Goal: Task Accomplishment & Management: Use online tool/utility

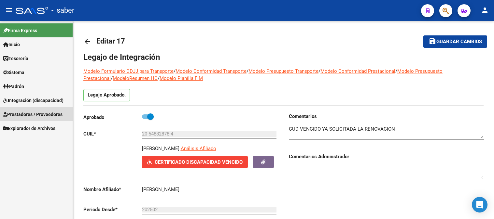
click at [40, 117] on span "Prestadores / Proveedores" at bounding box center [32, 114] width 59 height 7
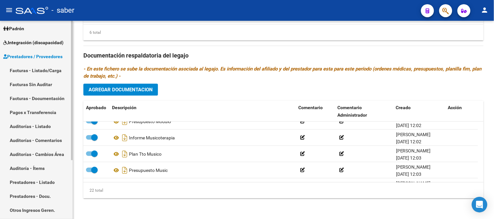
scroll to position [84, 0]
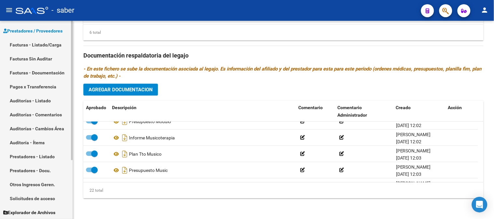
click at [39, 201] on link "Solicitudes de acceso" at bounding box center [36, 199] width 73 height 14
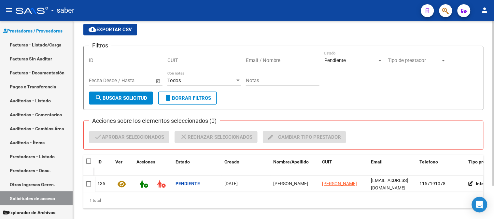
scroll to position [36, 0]
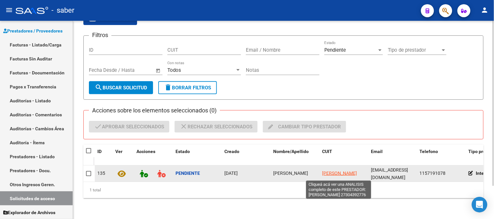
click at [331, 171] on span "[PERSON_NAME]" at bounding box center [339, 173] width 35 height 5
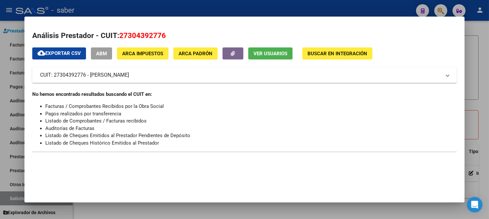
click at [141, 37] on span "27304392776" at bounding box center [142, 35] width 47 height 8
copy span "27304392776"
click at [480, 42] on div at bounding box center [244, 109] width 489 height 219
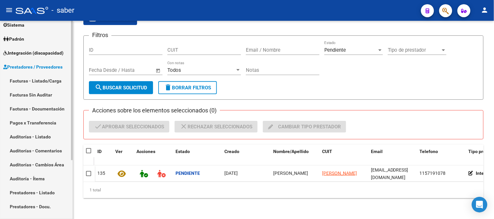
scroll to position [11, 0]
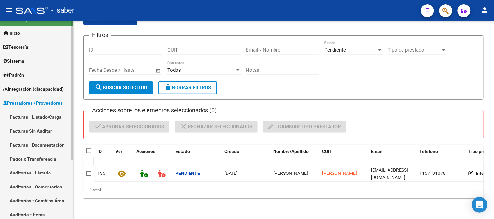
click at [35, 87] on span "Integración (discapacidad)" at bounding box center [33, 89] width 60 height 7
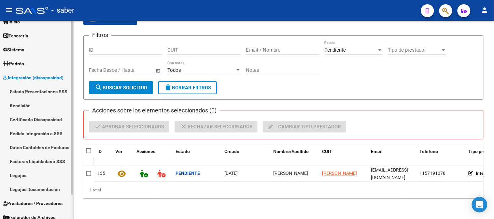
scroll to position [28, 0]
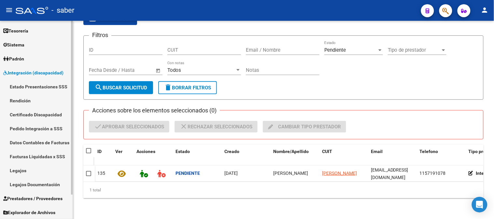
click at [30, 168] on link "Legajos" at bounding box center [36, 171] width 73 height 14
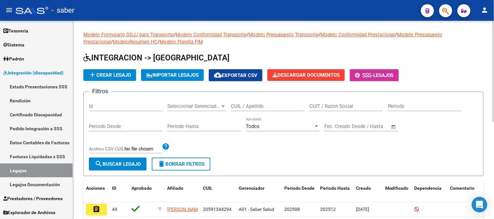
click at [259, 110] on div "CUIL / Apellido" at bounding box center [268, 104] width 74 height 14
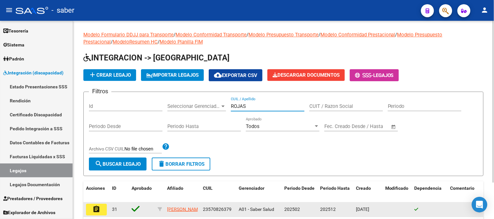
type input "ROJAS"
click at [104, 212] on button "assignment" at bounding box center [96, 210] width 21 height 12
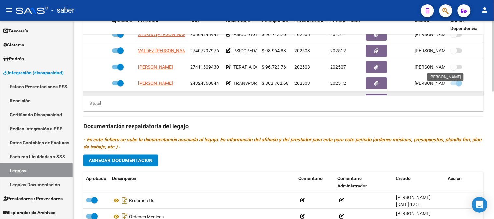
scroll to position [77, 0]
